Goal: Task Accomplishment & Management: Manage account settings

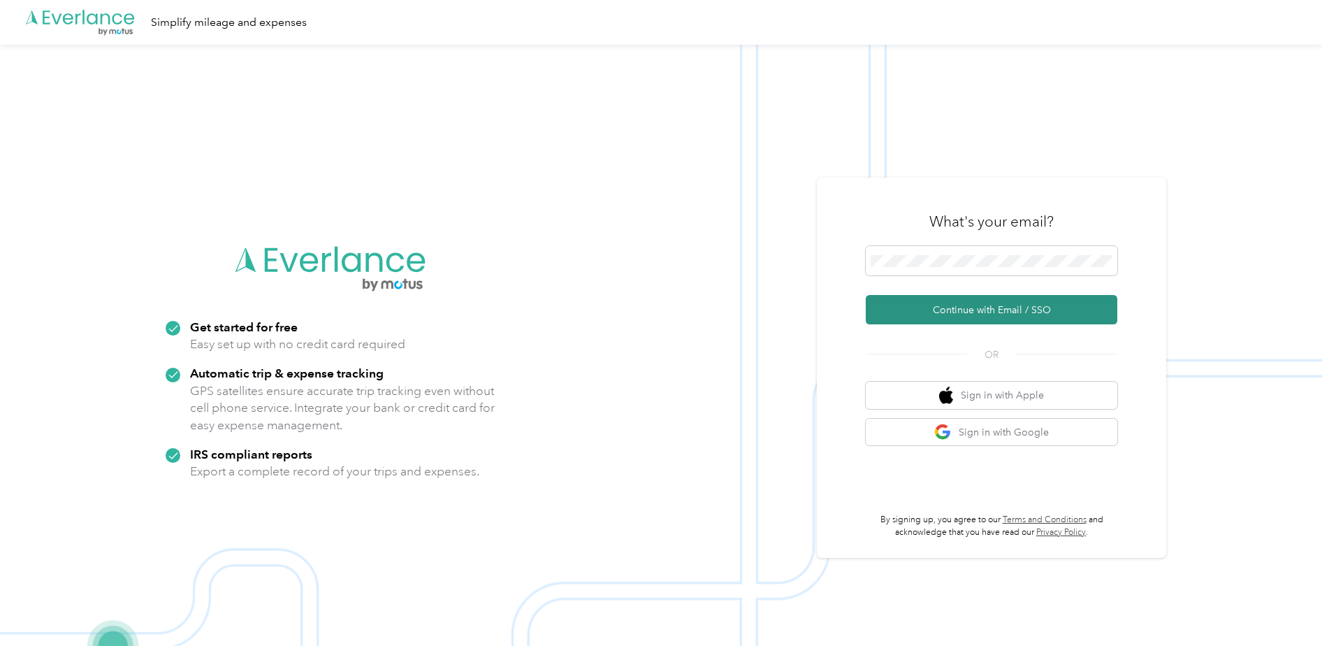
click at [950, 308] on button "Continue with Email / SSO" at bounding box center [992, 309] width 252 height 29
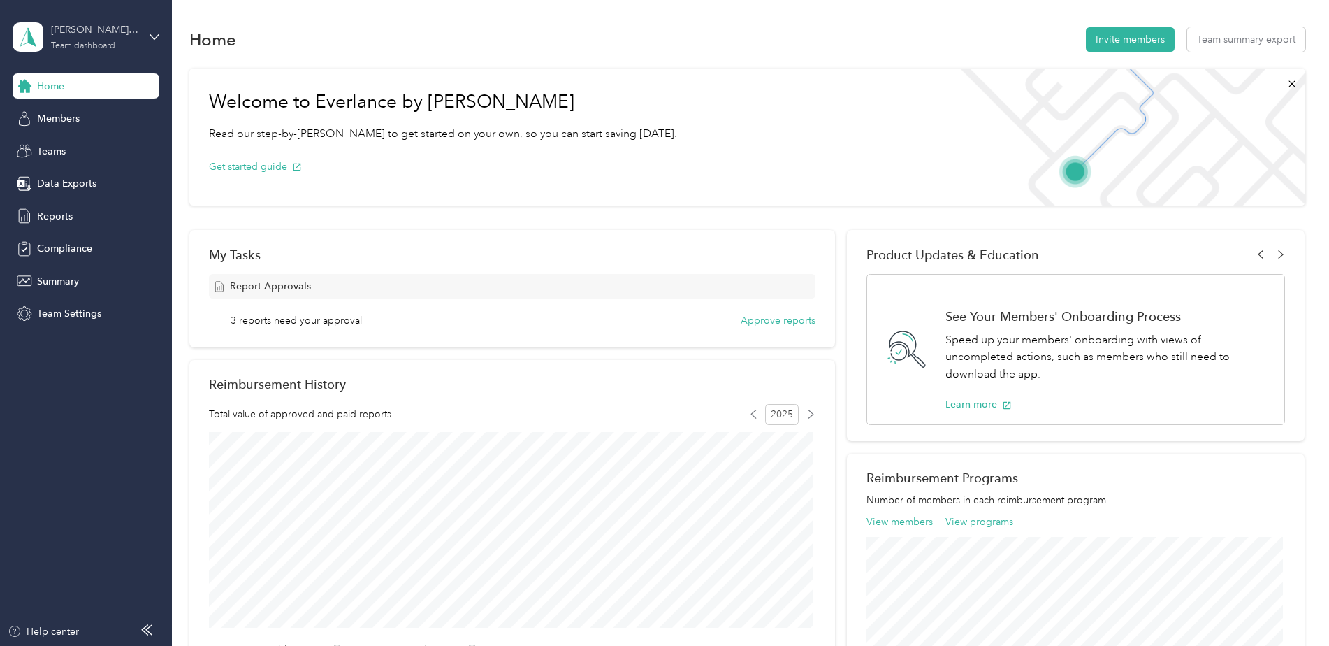
click at [111, 44] on div "Team dashboard" at bounding box center [83, 46] width 64 height 8
click at [87, 147] on div "Personal dashboard" at bounding box center [69, 145] width 88 height 15
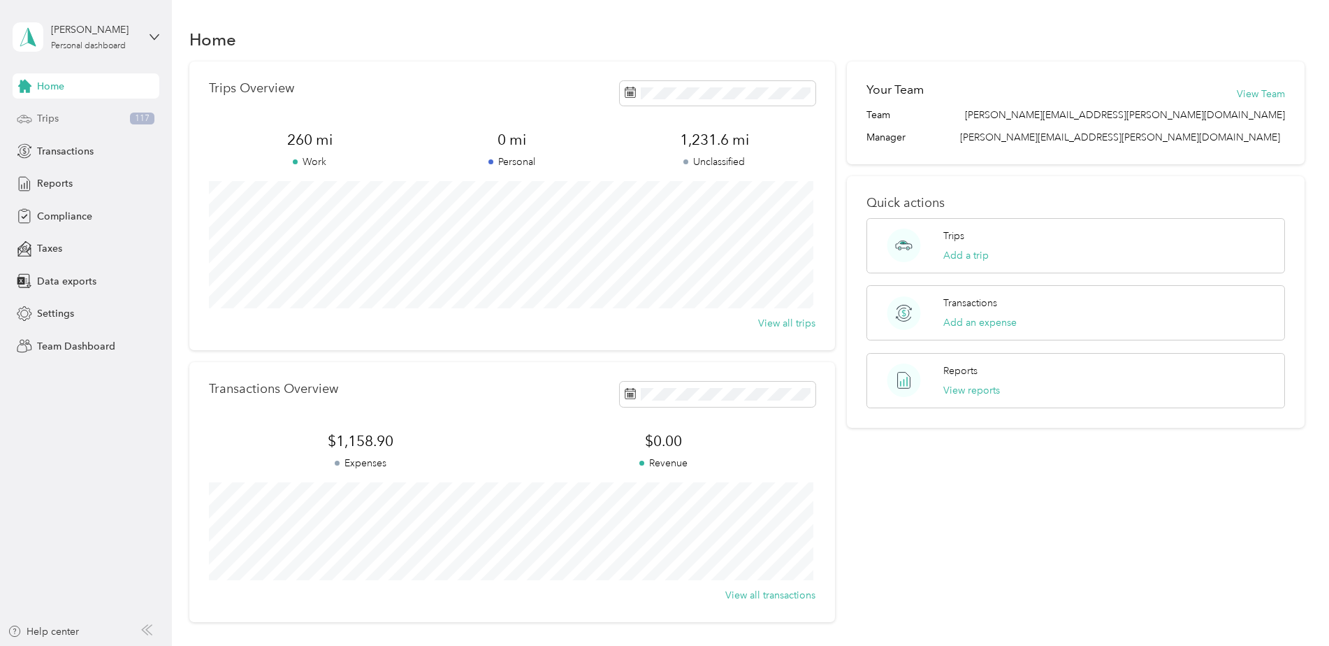
click at [66, 116] on div "Trips 117" at bounding box center [86, 118] width 147 height 25
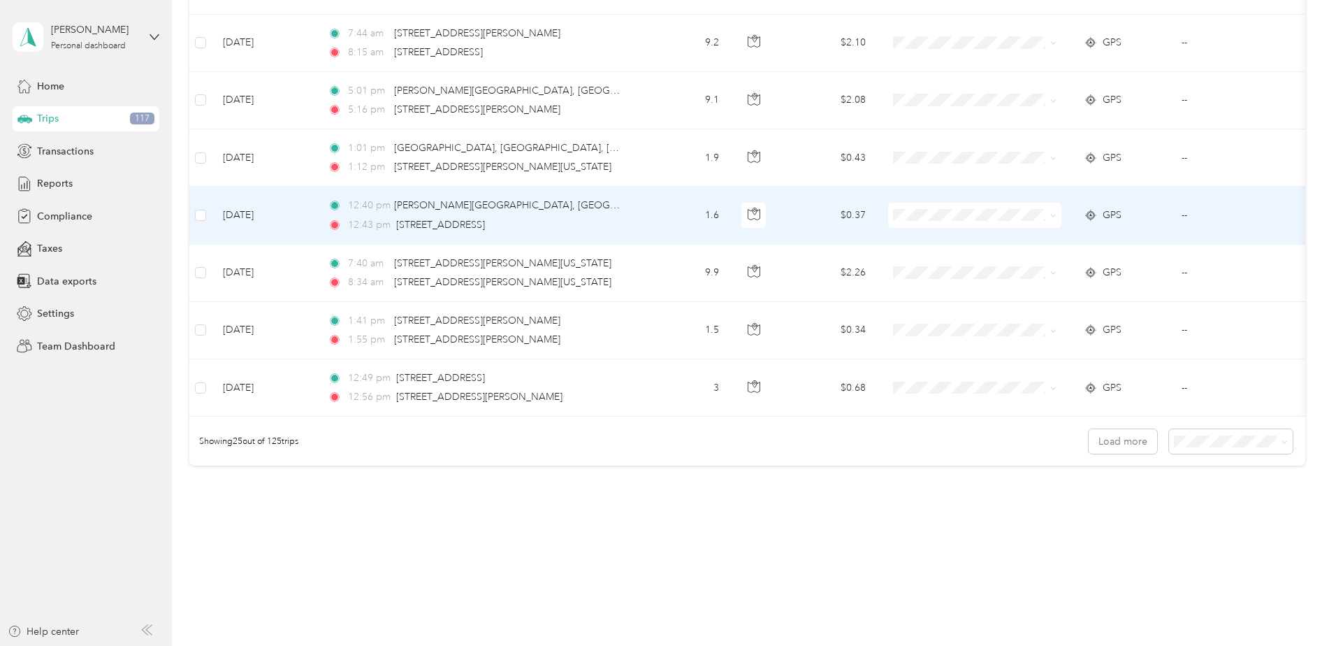
scroll to position [1258, 0]
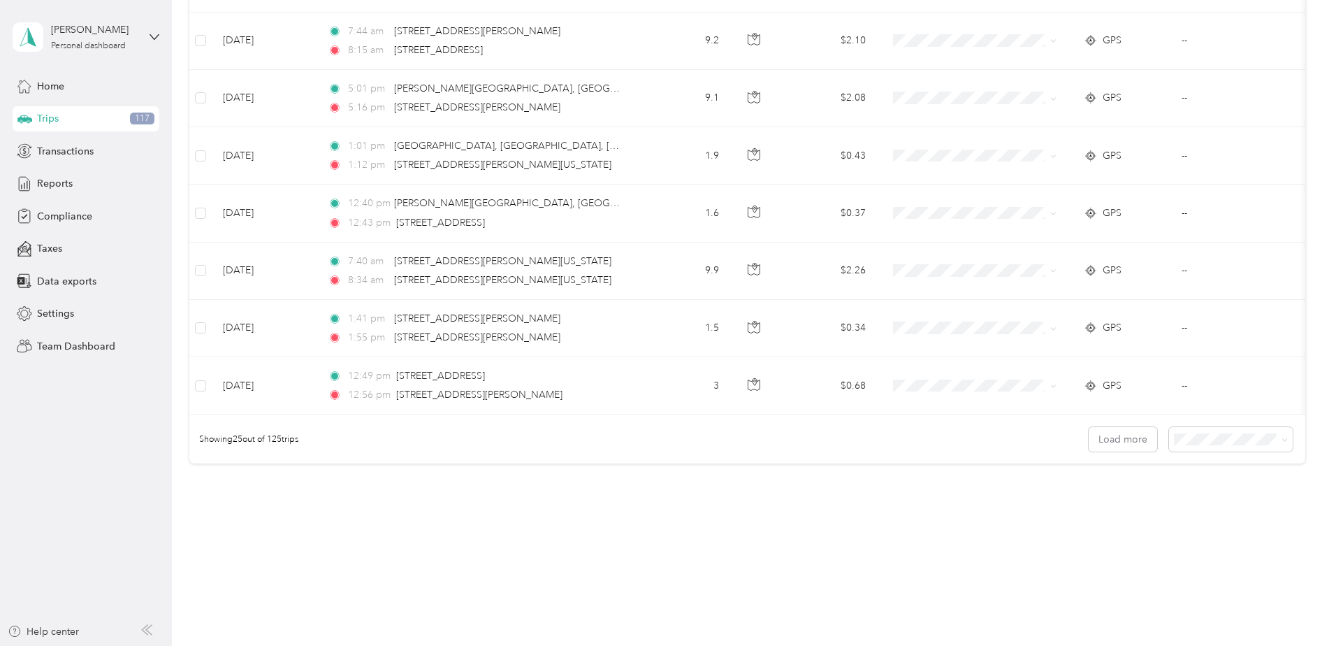
click at [1203, 525] on span "100 per load" at bounding box center [1204, 520] width 57 height 12
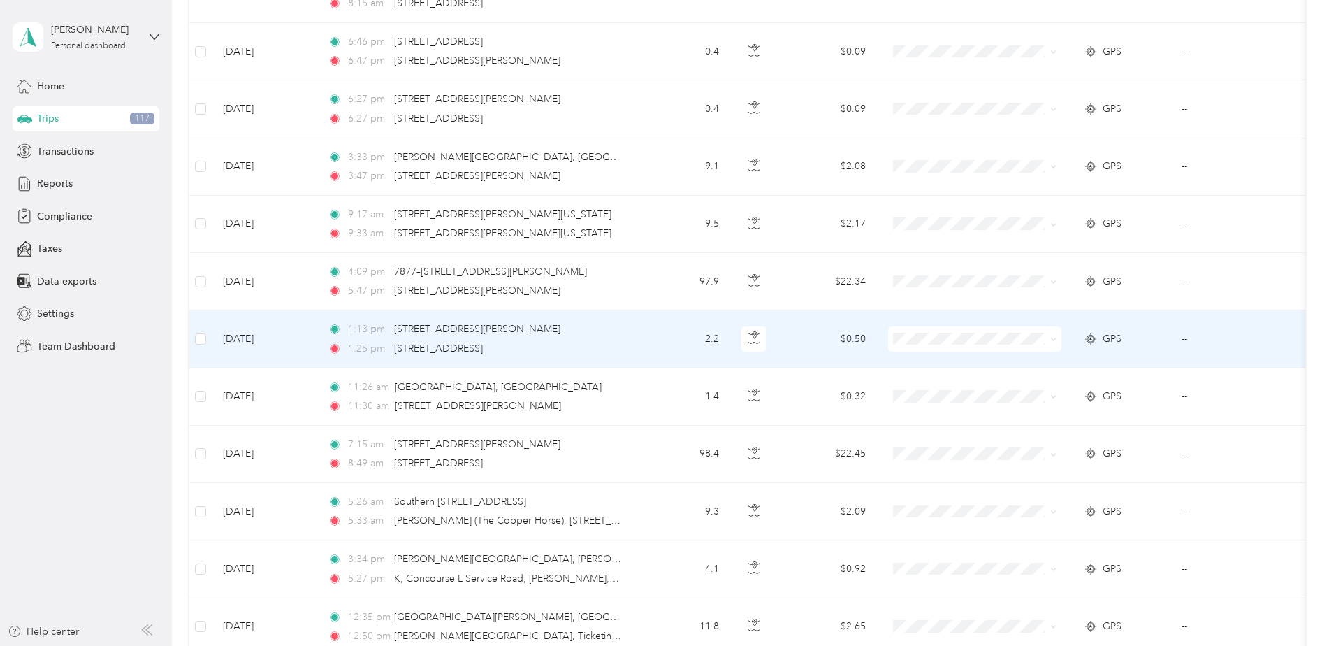
scroll to position [2306, 0]
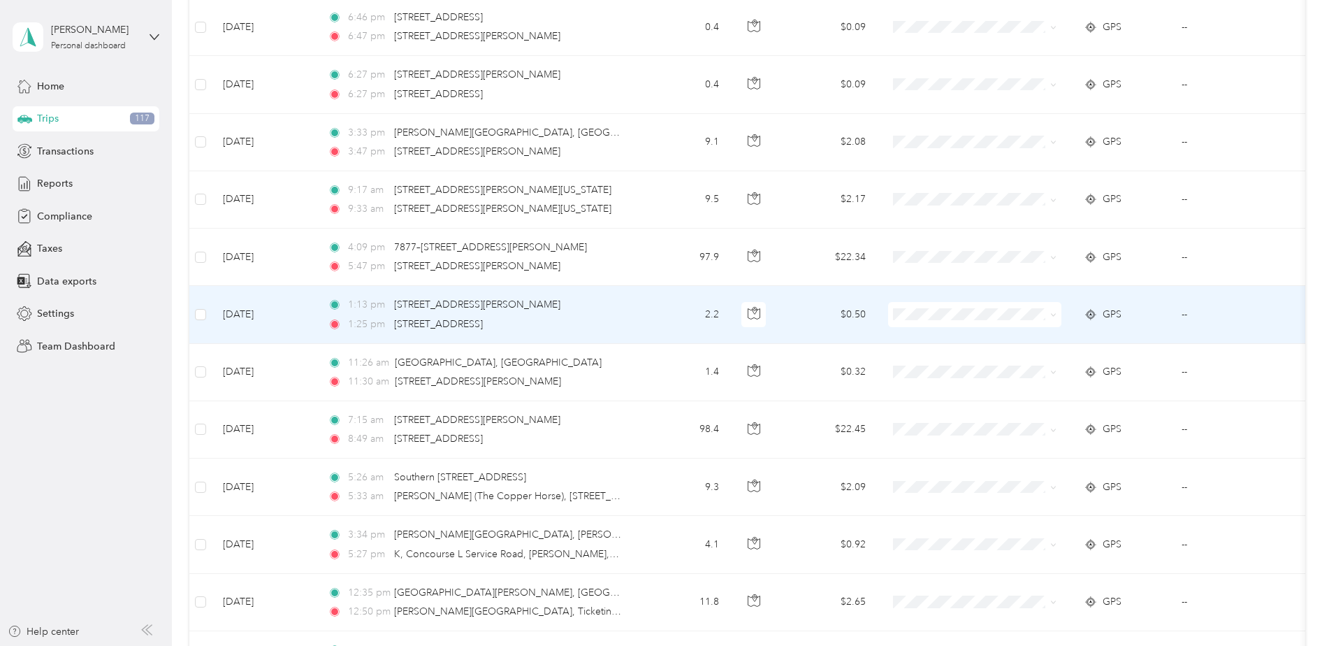
click at [1185, 315] on td "--" at bounding box center [1234, 314] width 127 height 57
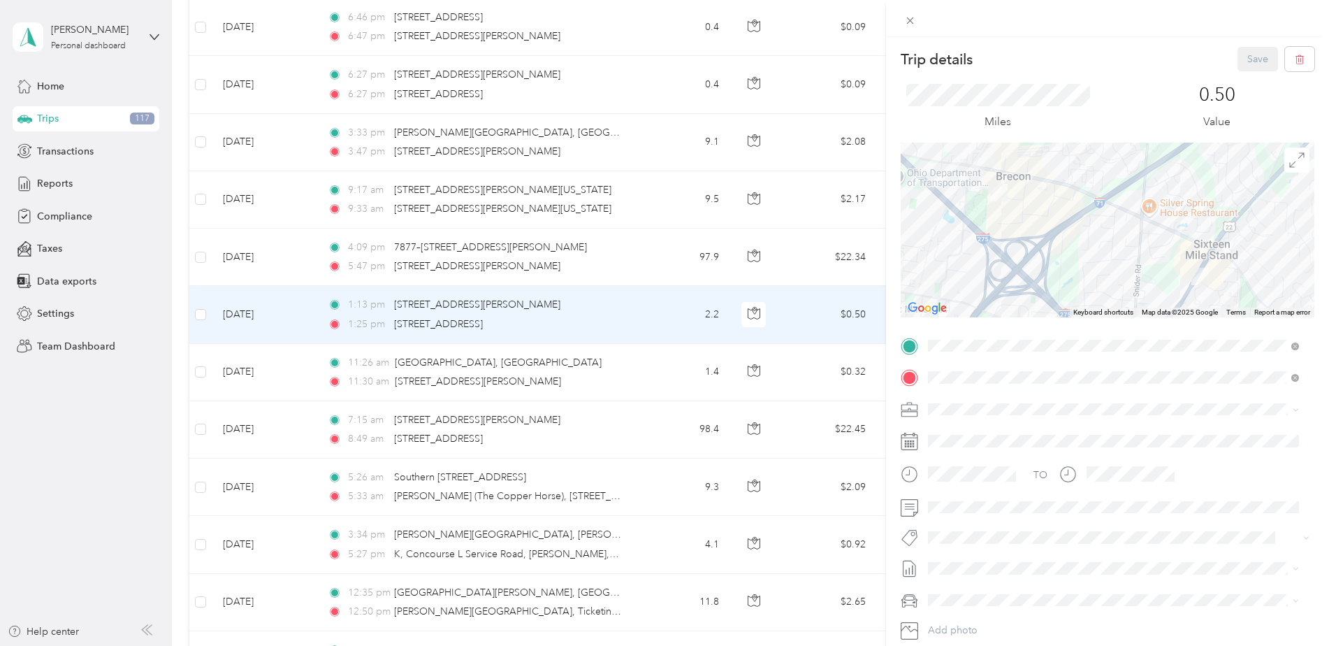
click at [756, 311] on div "Trip details Save This trip cannot be edited because it is either under review,…" at bounding box center [664, 323] width 1329 height 646
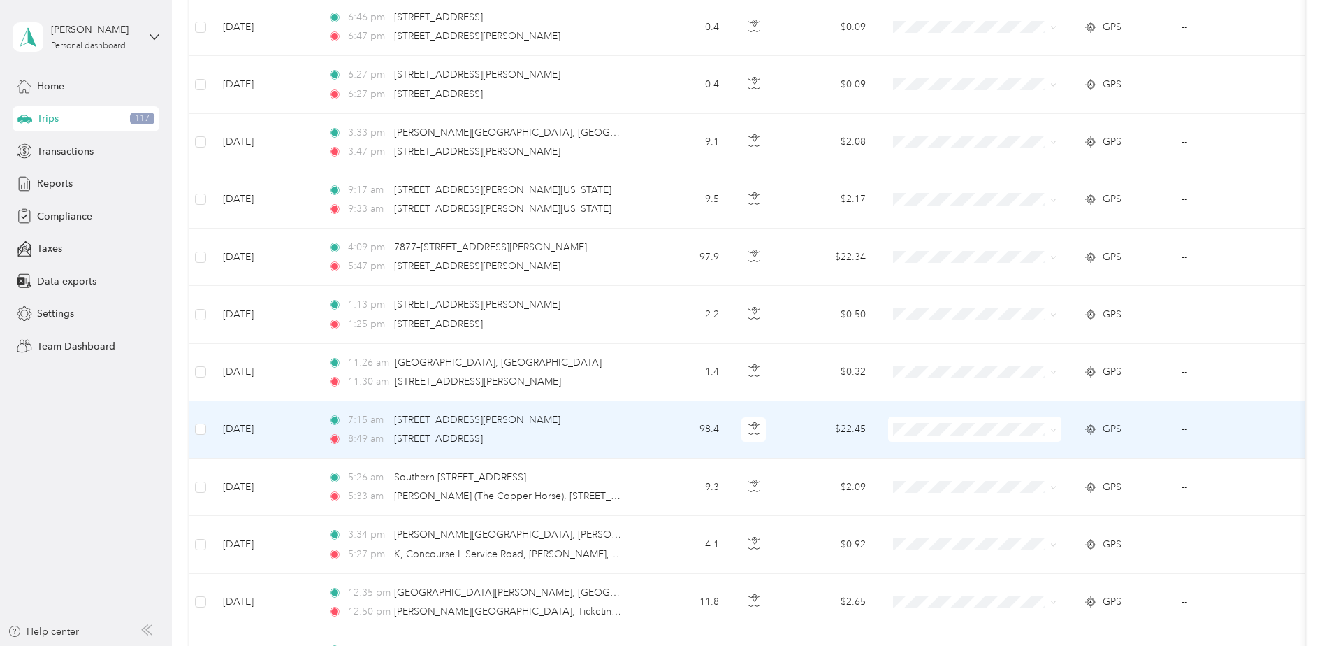
click at [1053, 431] on icon at bounding box center [1053, 430] width 6 height 6
click at [993, 455] on span "Convergint Technologies" at bounding box center [987, 455] width 129 height 15
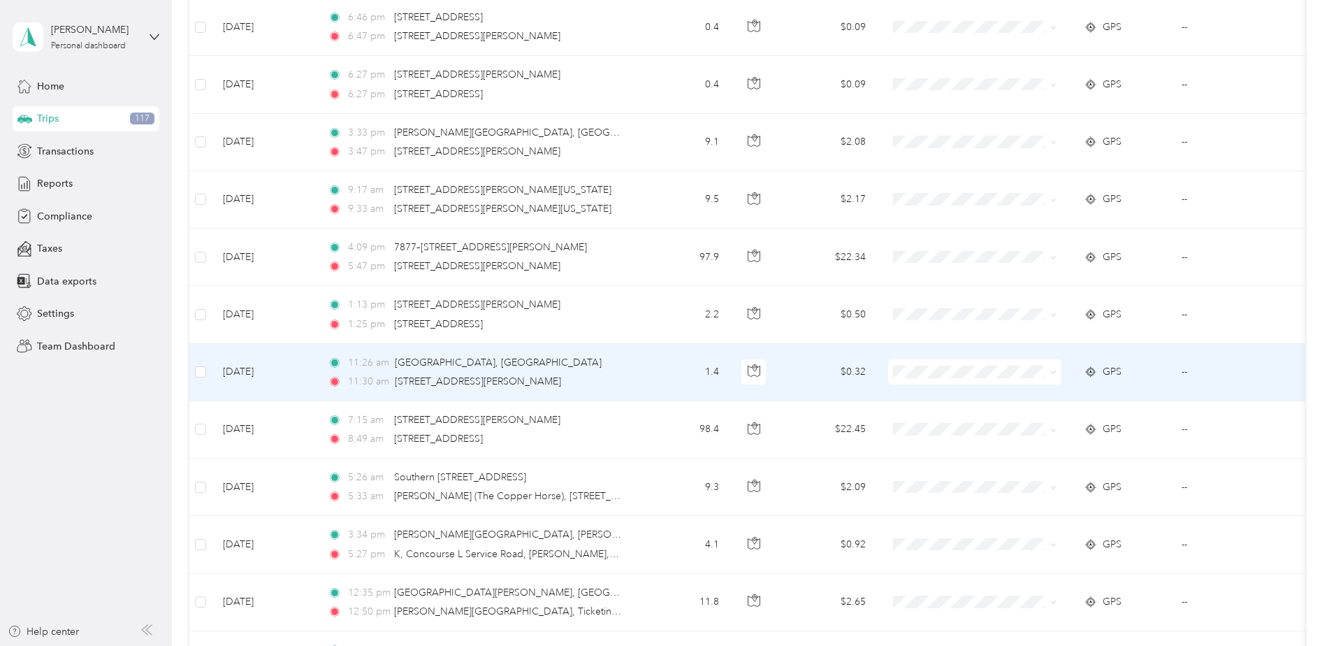
click at [1057, 371] on span at bounding box center [974, 371] width 173 height 25
click at [1057, 372] on span at bounding box center [974, 371] width 173 height 25
click at [1050, 374] on icon at bounding box center [1053, 372] width 6 height 6
click at [1026, 398] on span "Convergint Technologies" at bounding box center [987, 398] width 129 height 15
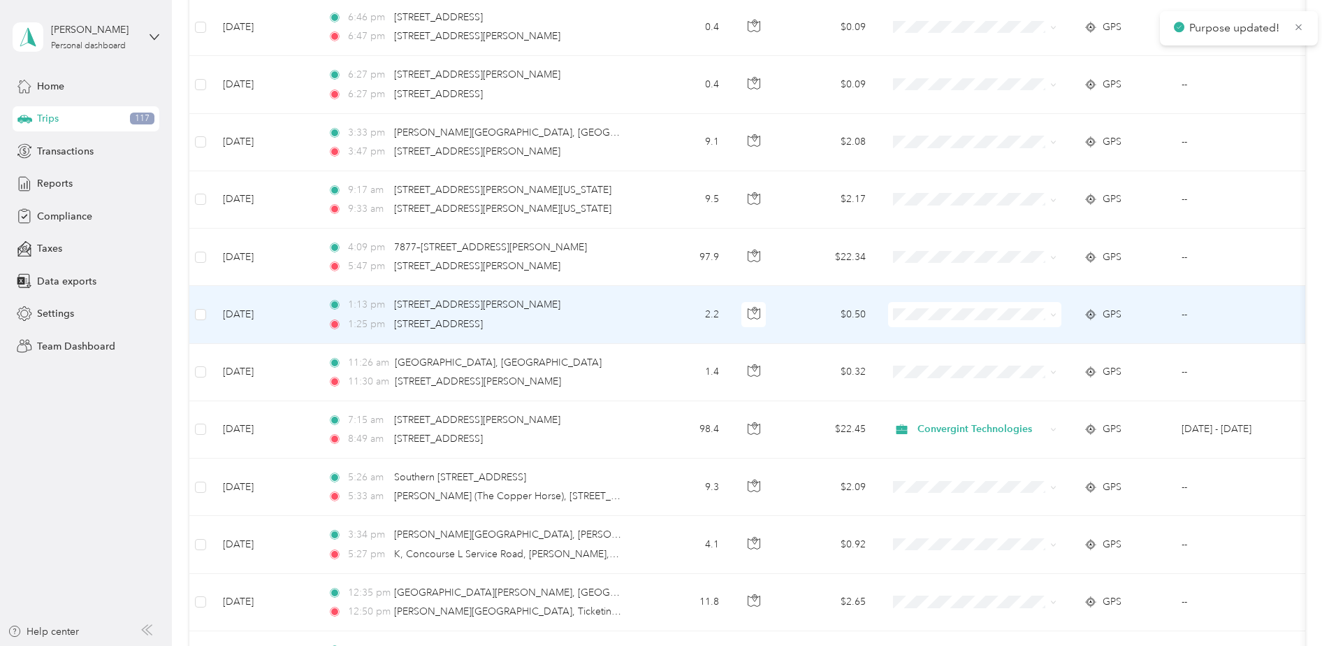
click at [1049, 314] on span at bounding box center [1051, 314] width 11 height 15
click at [1055, 313] on icon at bounding box center [1053, 315] width 6 height 6
click at [1034, 338] on span "Convergint Technologies" at bounding box center [987, 340] width 129 height 15
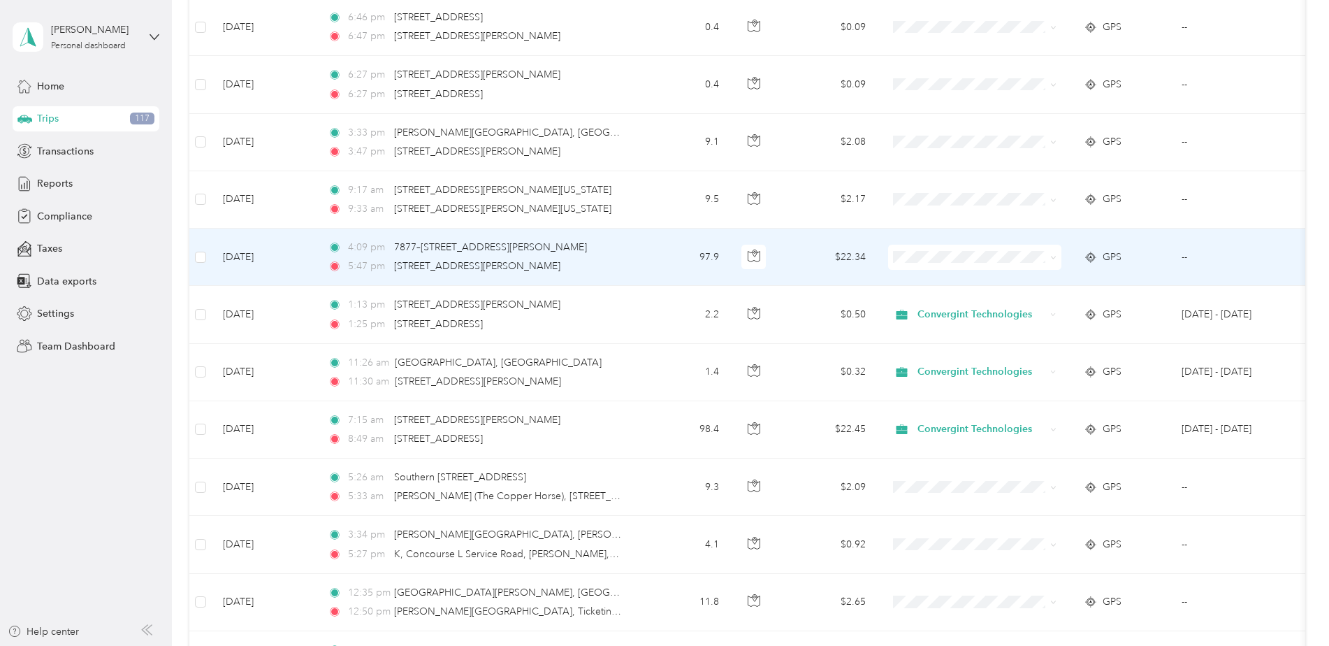
click at [1053, 253] on span at bounding box center [1053, 257] width 6 height 12
click at [1054, 254] on icon at bounding box center [1053, 257] width 6 height 6
click at [1020, 289] on li "Convergint Technologies" at bounding box center [974, 283] width 173 height 24
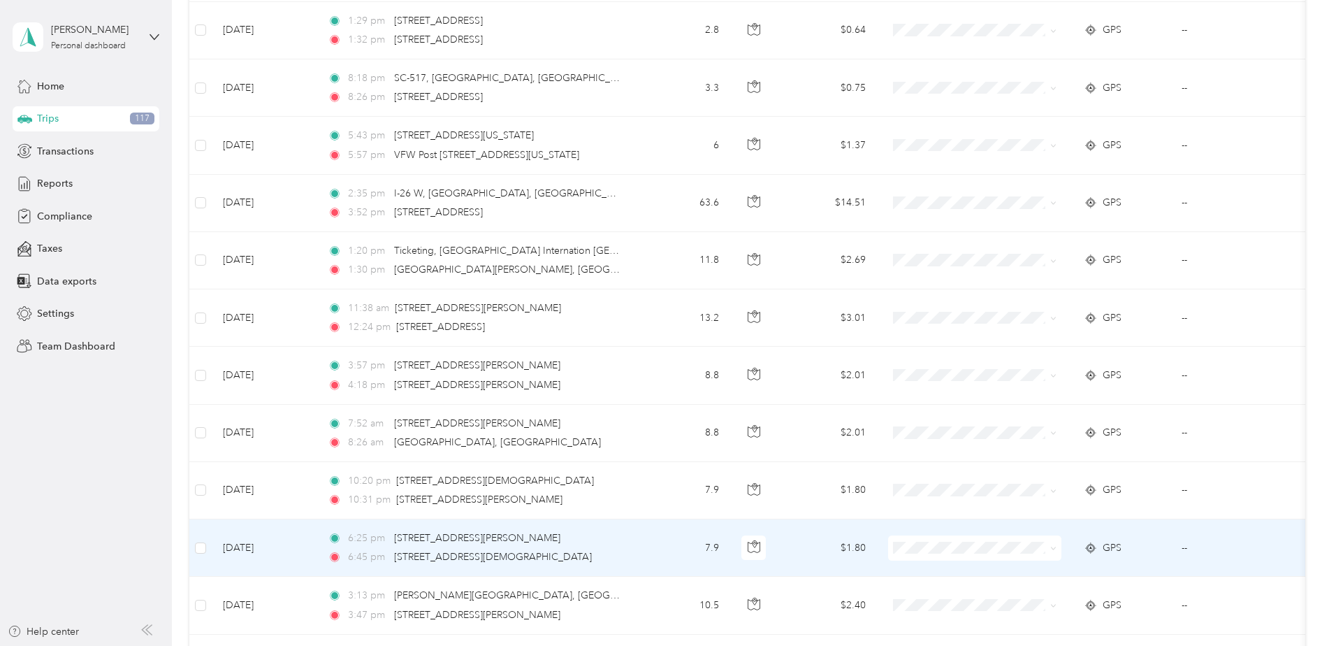
scroll to position [629, 0]
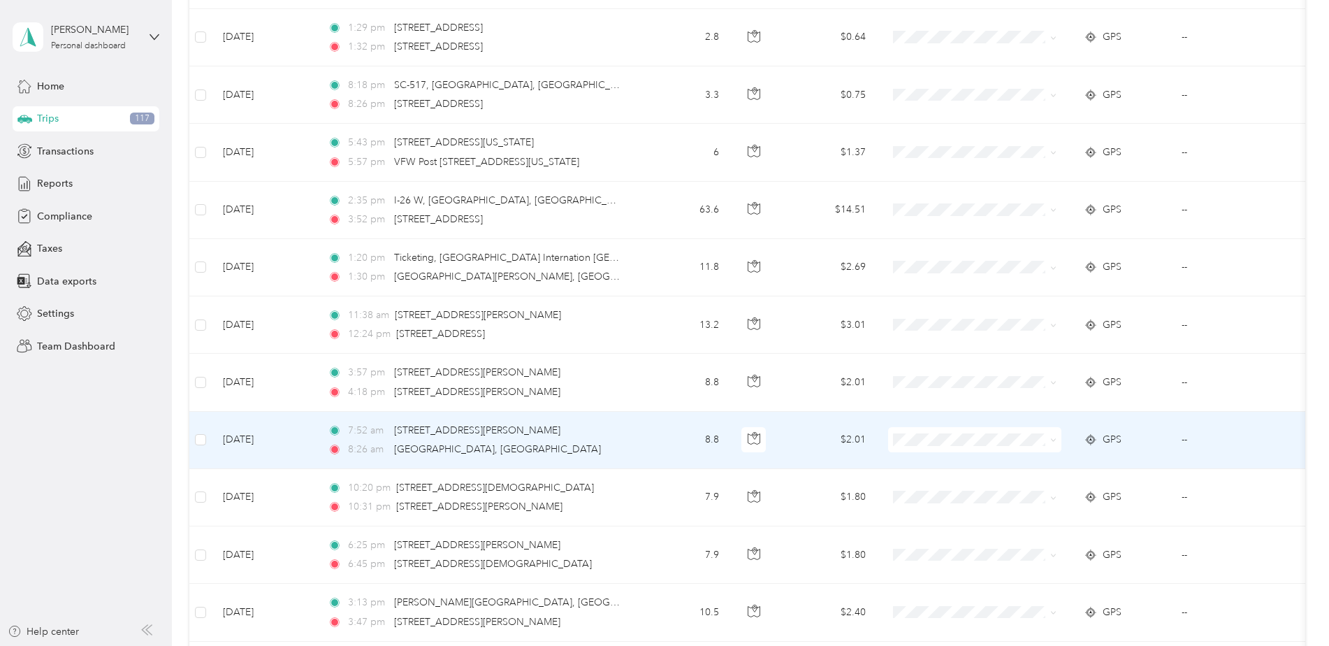
click at [1056, 441] on icon at bounding box center [1053, 440] width 6 height 6
click at [1012, 469] on li "Convergint Technologies" at bounding box center [974, 466] width 173 height 24
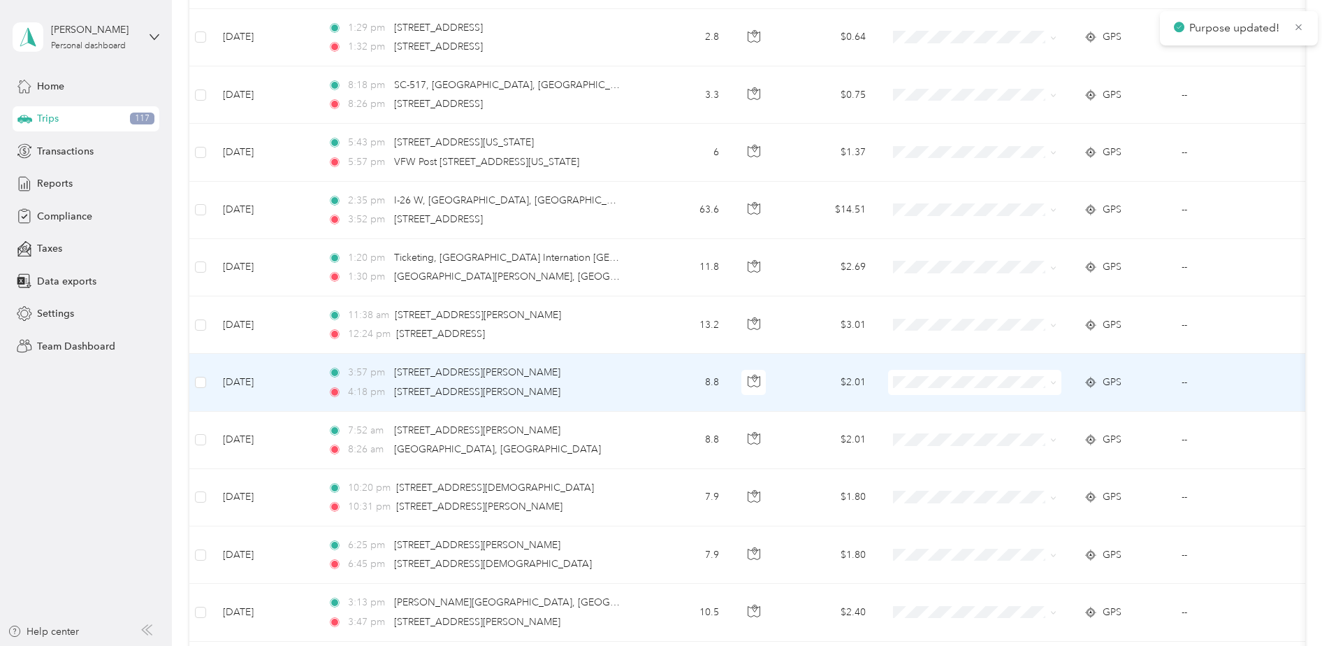
click at [1058, 382] on span at bounding box center [974, 382] width 173 height 25
click at [1052, 384] on icon at bounding box center [1053, 383] width 6 height 6
click at [990, 412] on li "Convergint Technologies" at bounding box center [974, 408] width 173 height 24
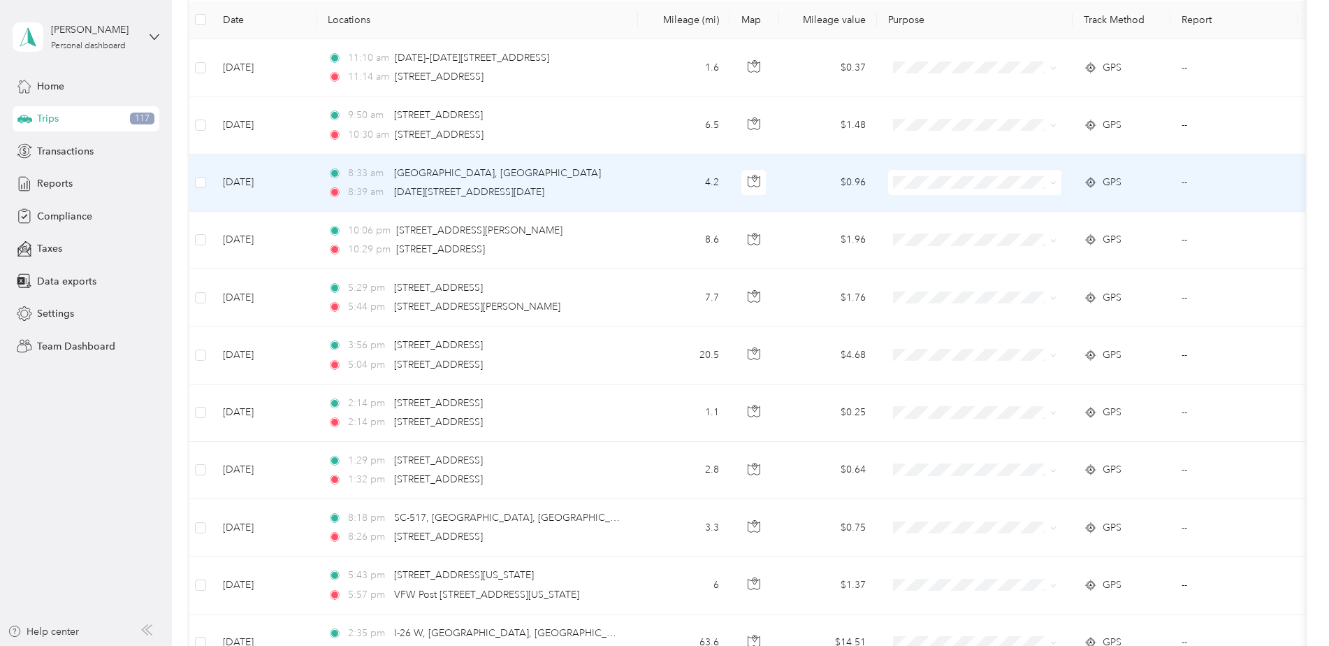
scroll to position [0, 0]
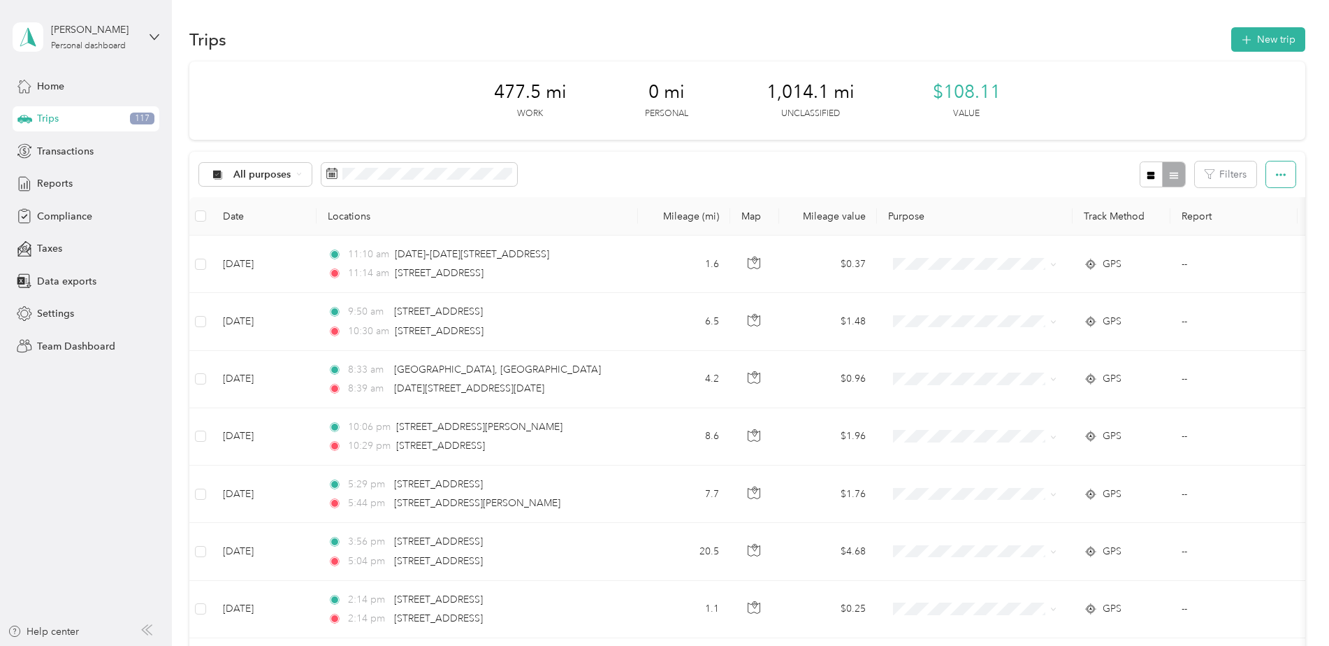
click at [1271, 181] on button "button" at bounding box center [1280, 174] width 29 height 26
click at [1081, 176] on div "All purposes Filters" at bounding box center [747, 174] width 1116 height 45
click at [904, 191] on div "All purposes Filters" at bounding box center [747, 174] width 1116 height 45
click at [77, 182] on div "Reports" at bounding box center [86, 183] width 147 height 25
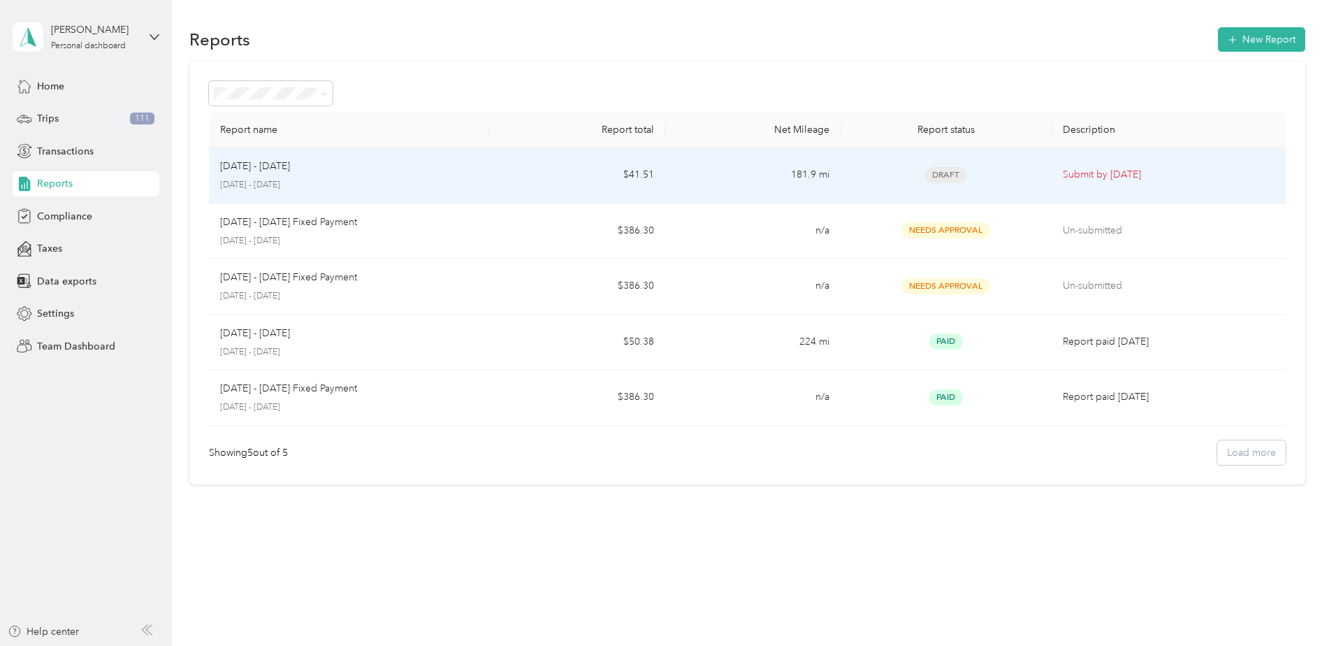
click at [382, 177] on div "Sep 1 - 30, 2025 September 1 - 30, 2025" at bounding box center [349, 175] width 259 height 33
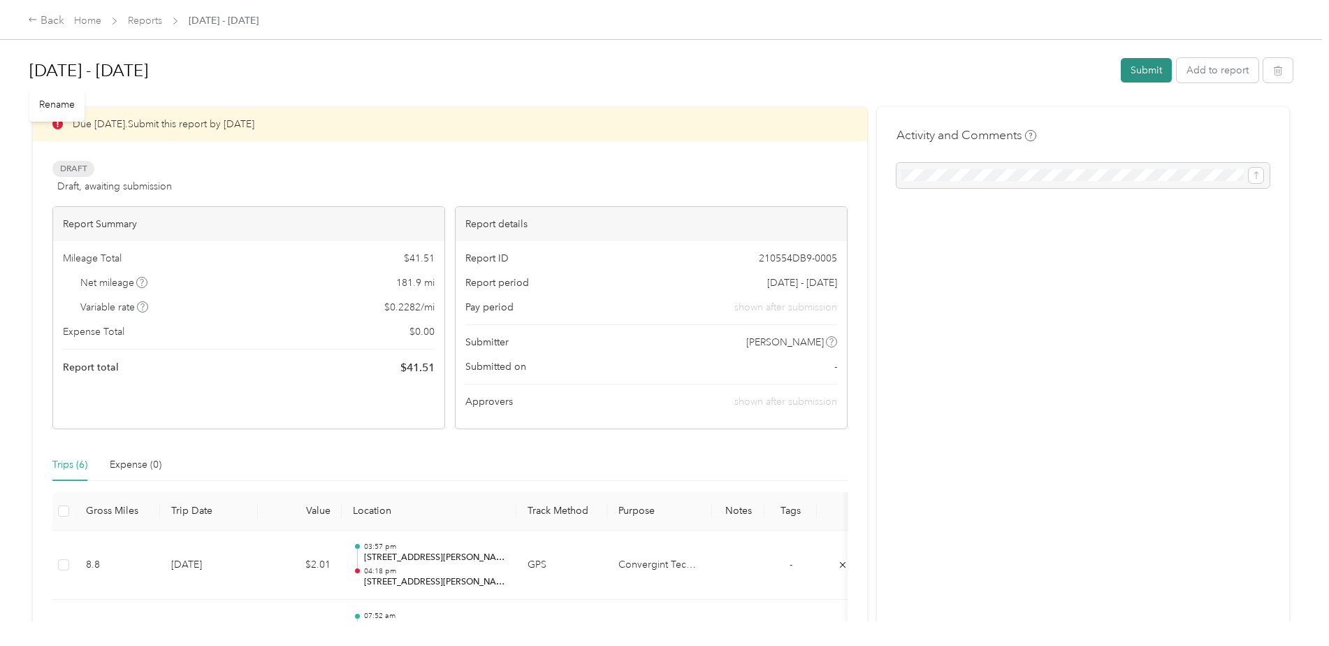
click at [1146, 65] on button "Submit" at bounding box center [1146, 70] width 51 height 24
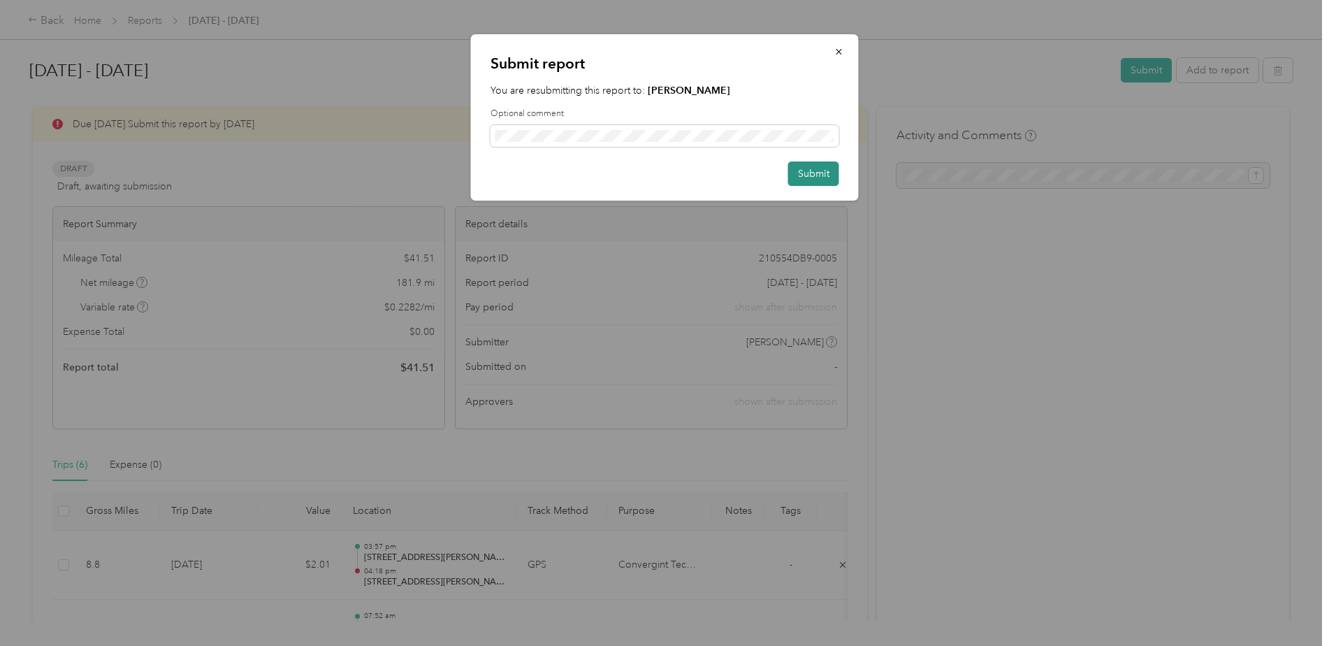
click at [809, 170] on button "Submit" at bounding box center [813, 173] width 51 height 24
